Goal: Check status

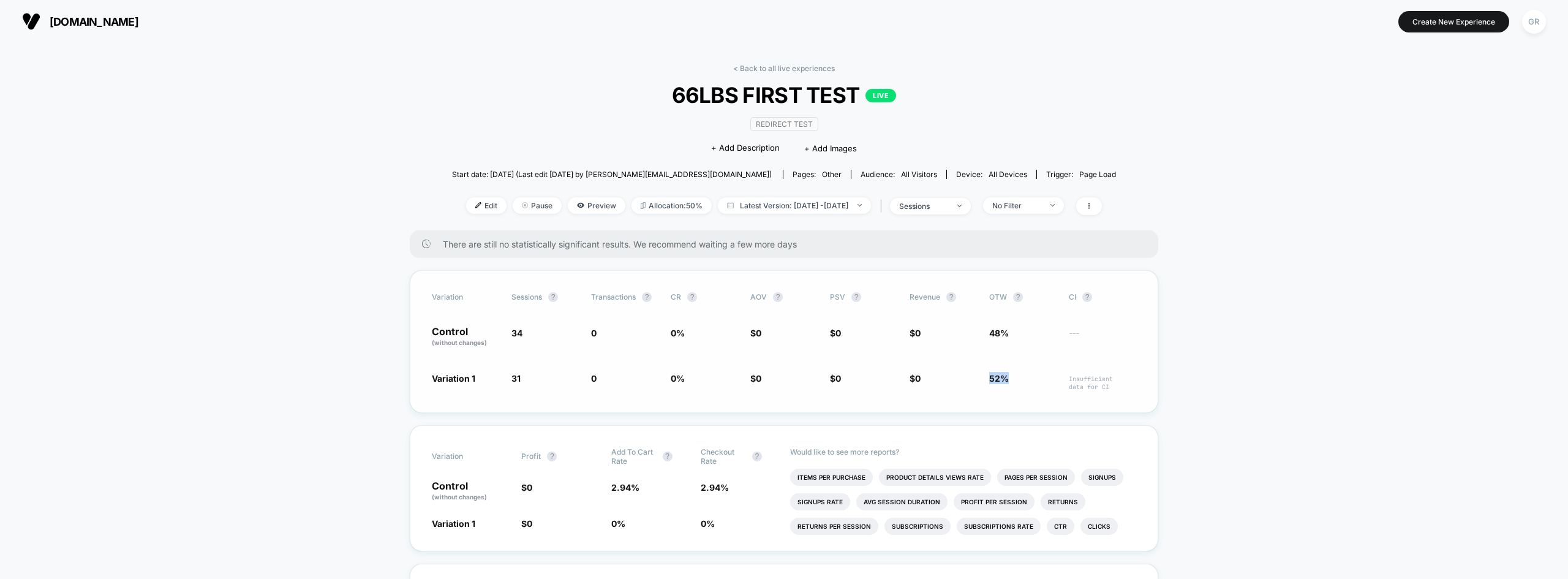
drag, startPoint x: 984, startPoint y: 380, endPoint x: 1016, endPoint y: 382, distance: 32.1
click at [1017, 379] on div "Variation 1 31 - 8.8 % 0 0 % $ 0 $ 0 $ 0 52% Insufficient data for CI" at bounding box center [784, 381] width 704 height 19
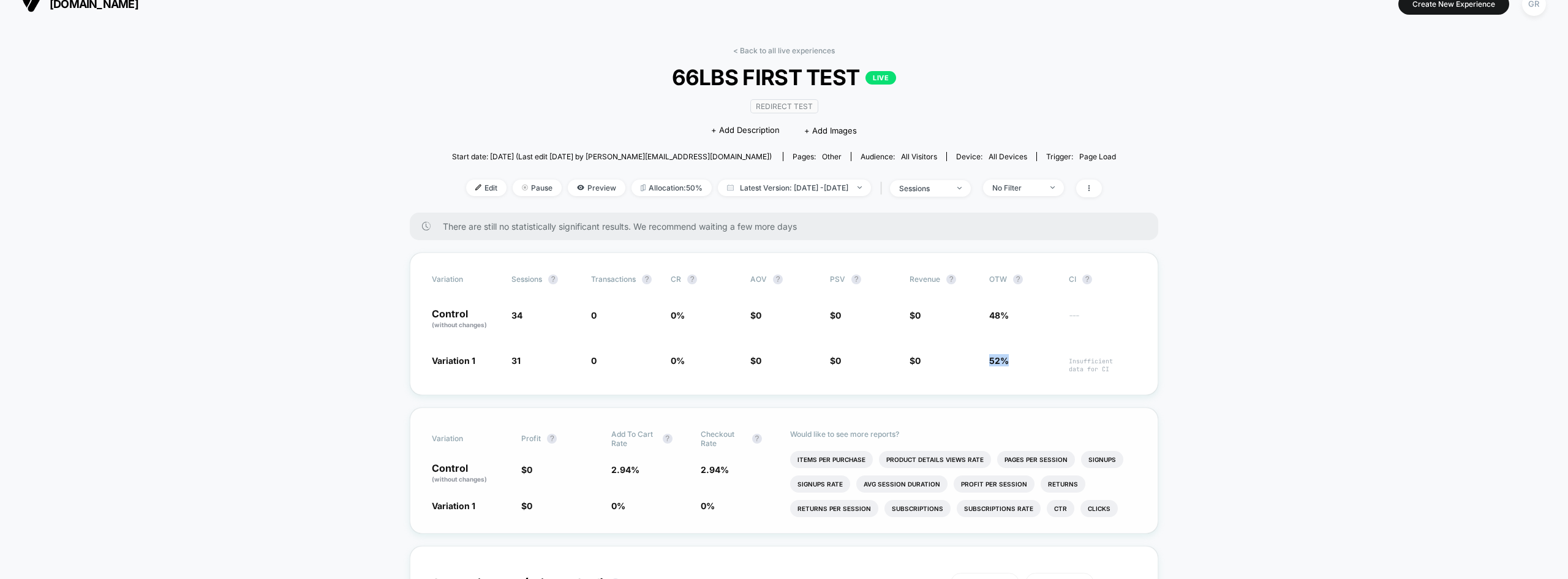
scroll to position [62, 0]
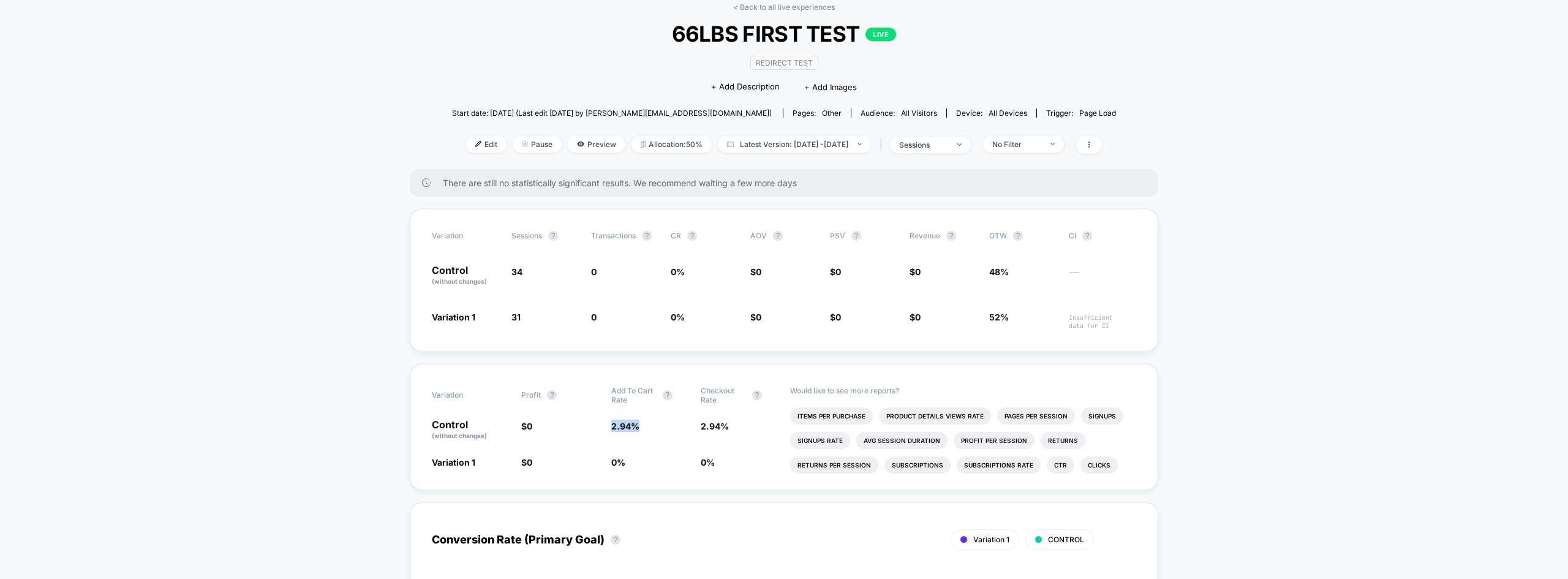
drag, startPoint x: 600, startPoint y: 424, endPoint x: 683, endPoint y: 423, distance: 83.0
click at [663, 423] on div "Control (without changes) $ 0 2.94 % 2.94 %" at bounding box center [784, 430] width 704 height 21
click at [736, 439] on span "2.94 %" at bounding box center [739, 430] width 77 height 21
drag, startPoint x: 702, startPoint y: 429, endPoint x: 731, endPoint y: 433, distance: 29.3
click at [729, 432] on span "2.94 %" at bounding box center [739, 430] width 77 height 21
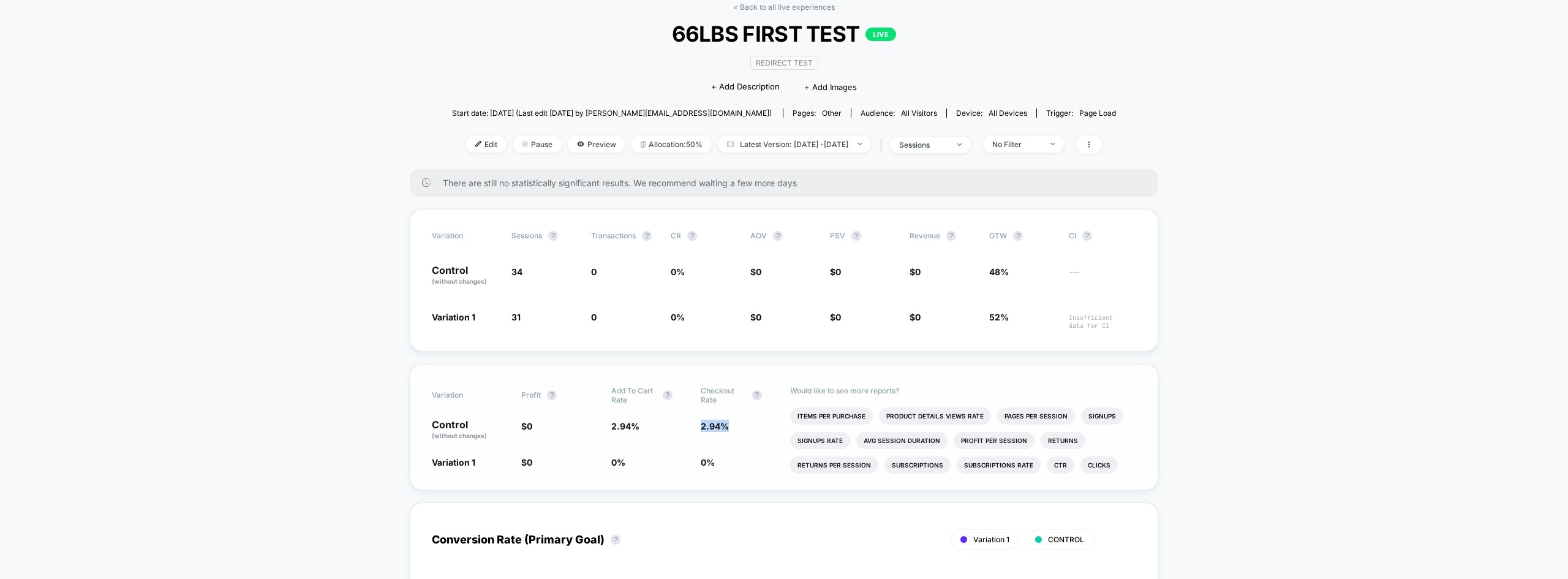
click at [733, 434] on span "2.94 %" at bounding box center [739, 430] width 77 height 21
click at [753, 444] on div "Variation Profit ? Add To Cart Rate ? Checkout Rate ? Control (without changes)…" at bounding box center [784, 427] width 749 height 126
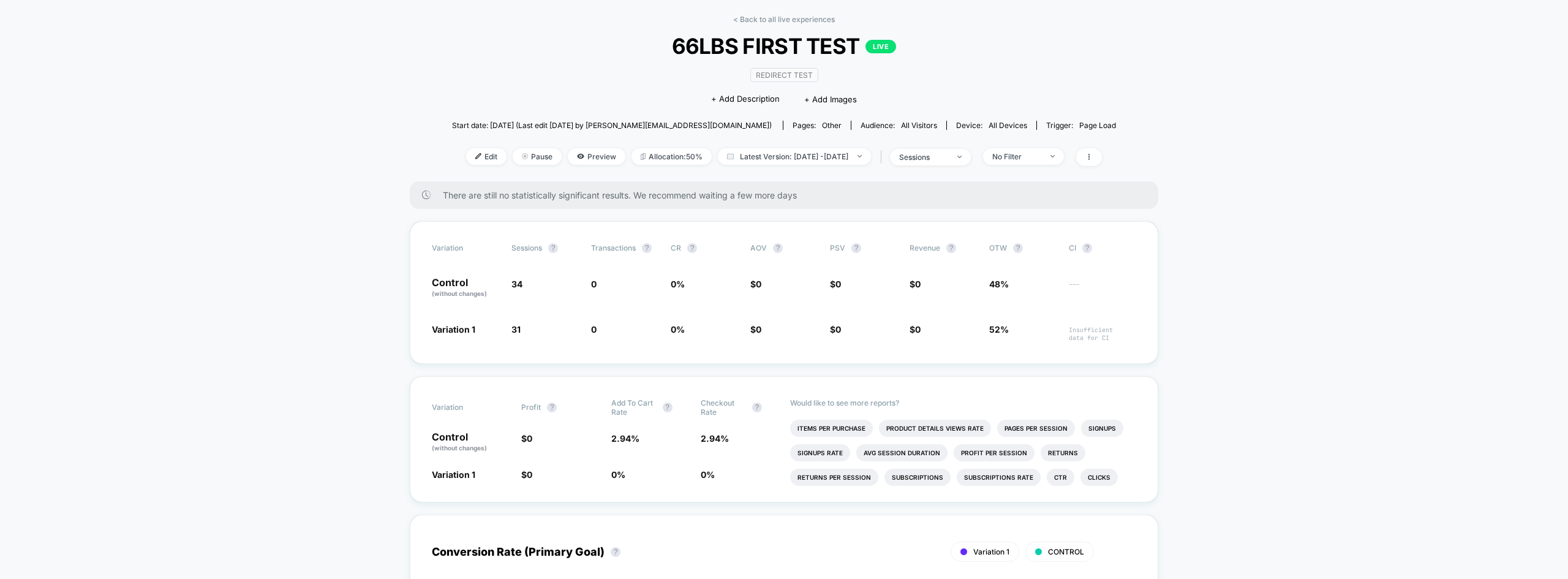
scroll to position [0, 0]
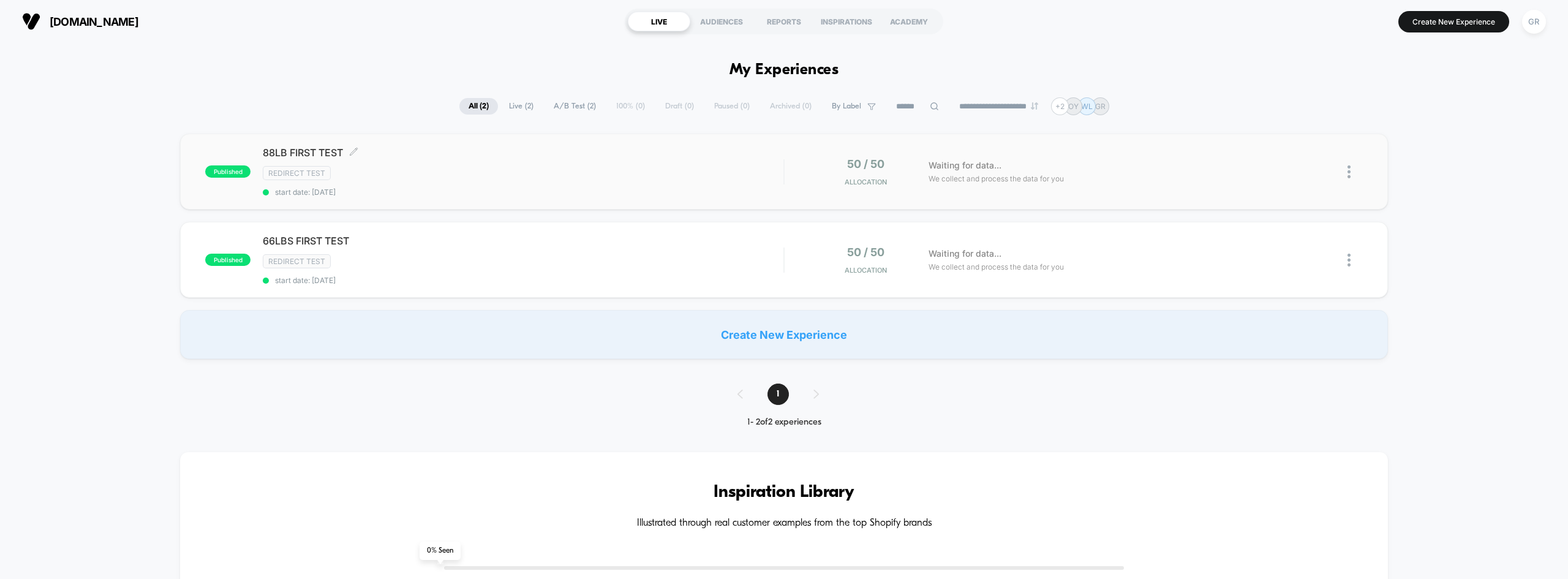
click at [475, 168] on div "Redirect Test" at bounding box center [523, 172] width 520 height 14
